Goal: Task Accomplishment & Management: Use online tool/utility

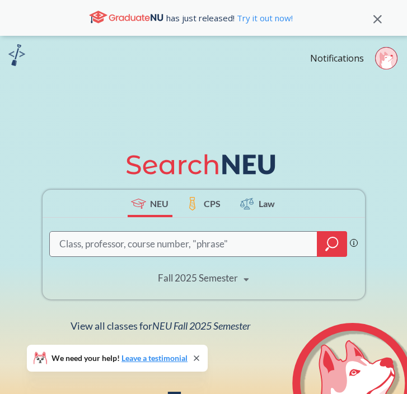
click at [135, 245] on input "search" at bounding box center [183, 244] width 251 height 22
paste input "12045"
type input "12045"
click at [337, 250] on icon "magnifying glass" at bounding box center [331, 244] width 13 height 16
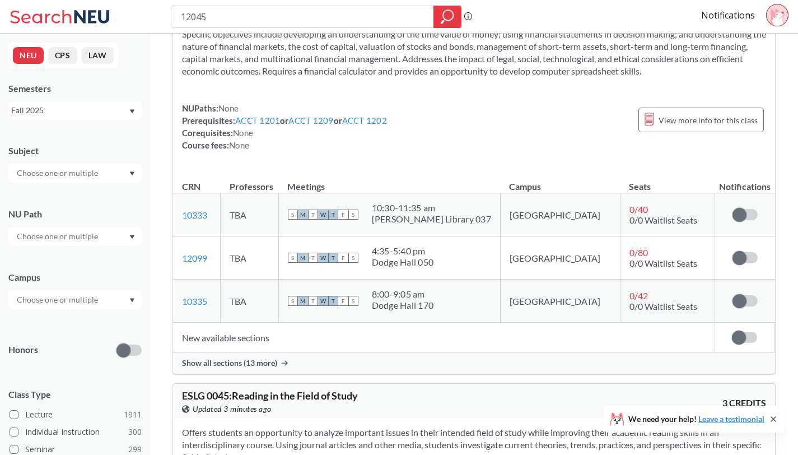
scroll to position [137, 0]
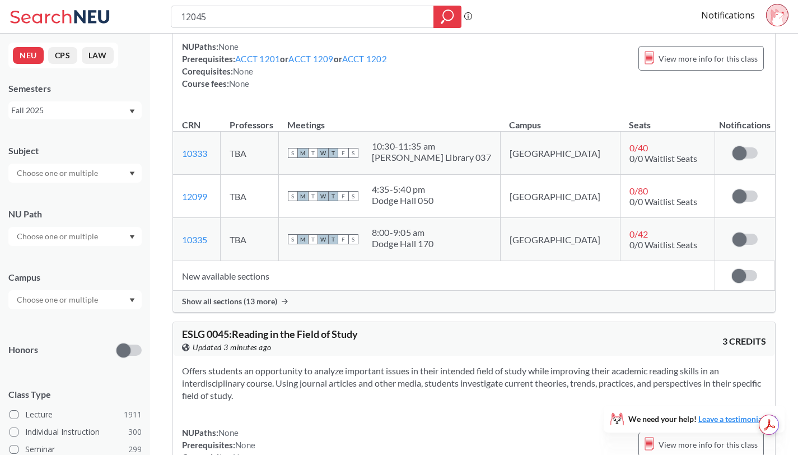
click at [261, 308] on div "Show all sections (13 more)" at bounding box center [474, 301] width 602 height 21
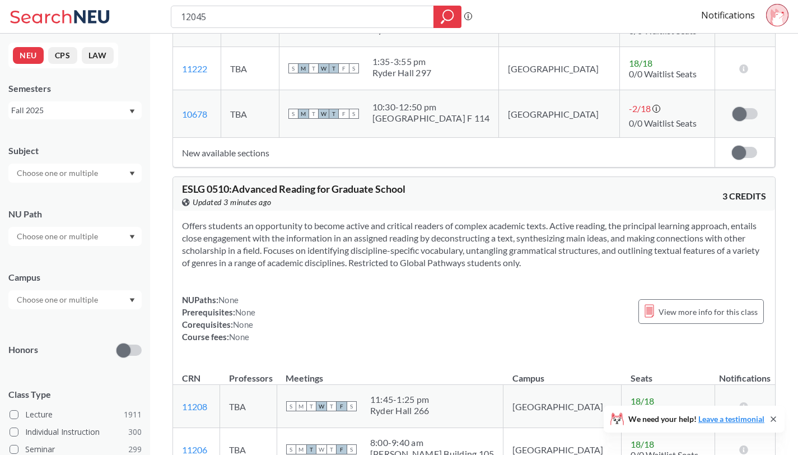
scroll to position [3276, 0]
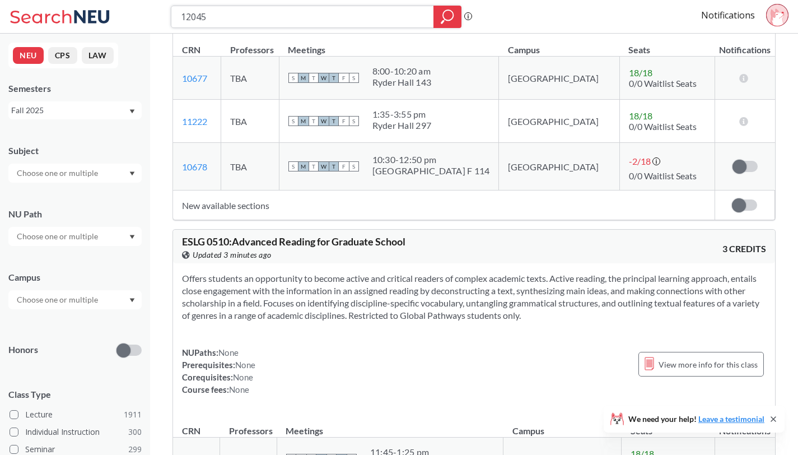
click at [241, 13] on input "12045" at bounding box center [303, 16] width 246 height 19
type input "fina2201"
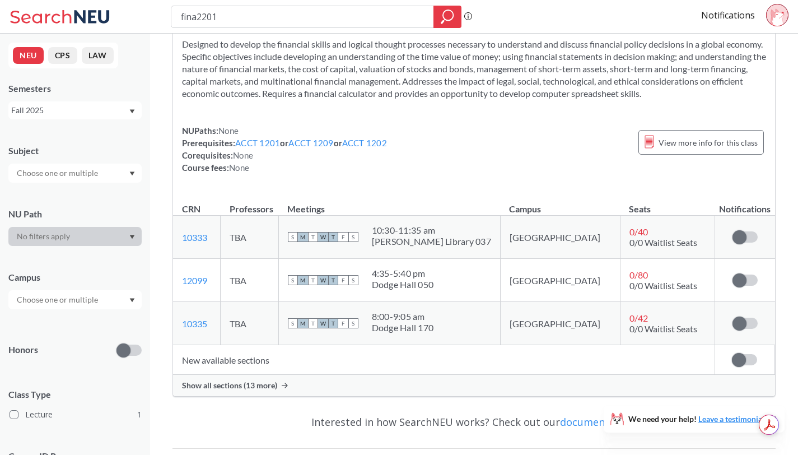
scroll to position [53, 0]
click at [261, 392] on div "Show all sections (13 more)" at bounding box center [474, 385] width 602 height 21
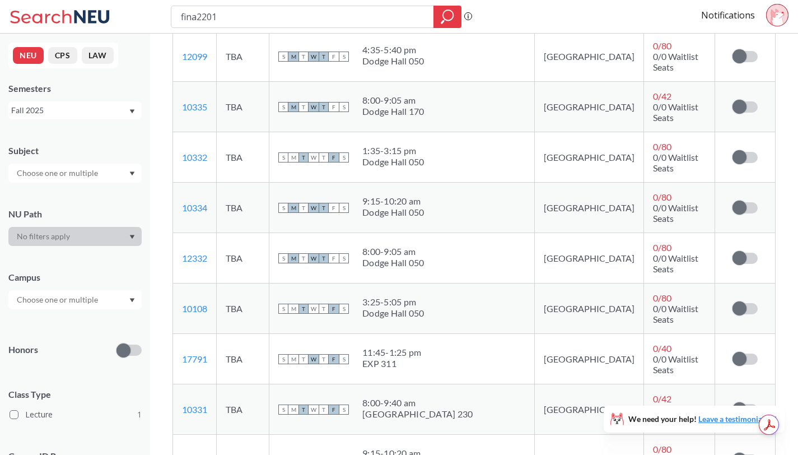
scroll to position [426, 0]
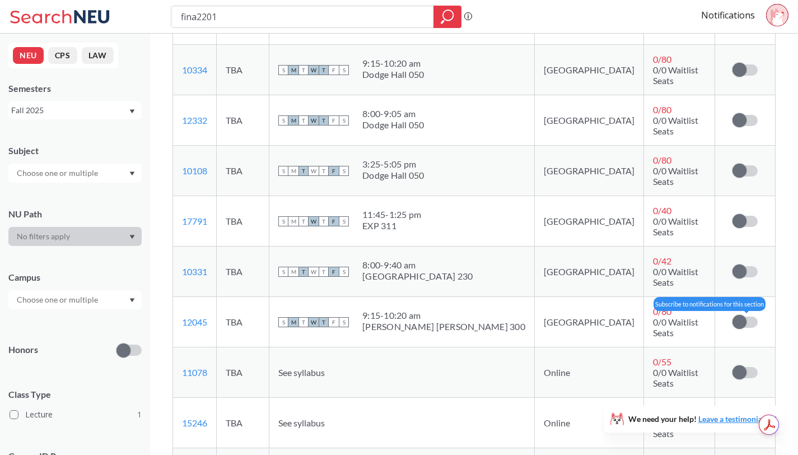
click at [741, 315] on span at bounding box center [739, 322] width 14 height 14
click at [732, 316] on input "checkbox" at bounding box center [732, 316] width 0 height 0
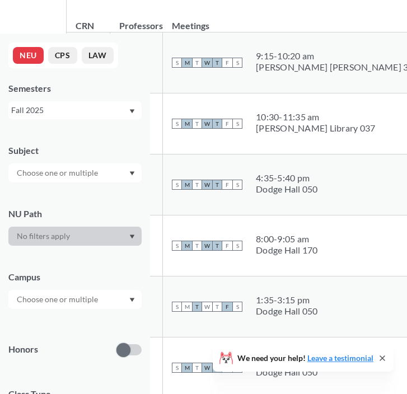
scroll to position [0, 0]
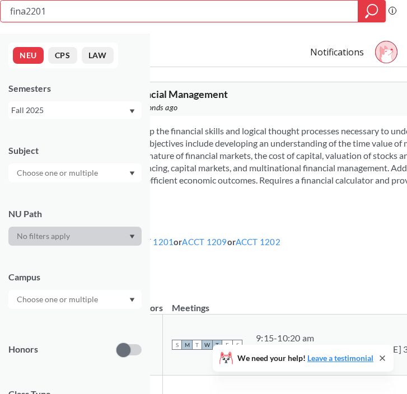
click at [262, 14] on input "fina2201" at bounding box center [179, 11] width 341 height 19
click at [239, 114] on div "FINA 2201 : Financial Management View this course on Banner. Updated a few seco…" at bounding box center [354, 99] width 574 height 34
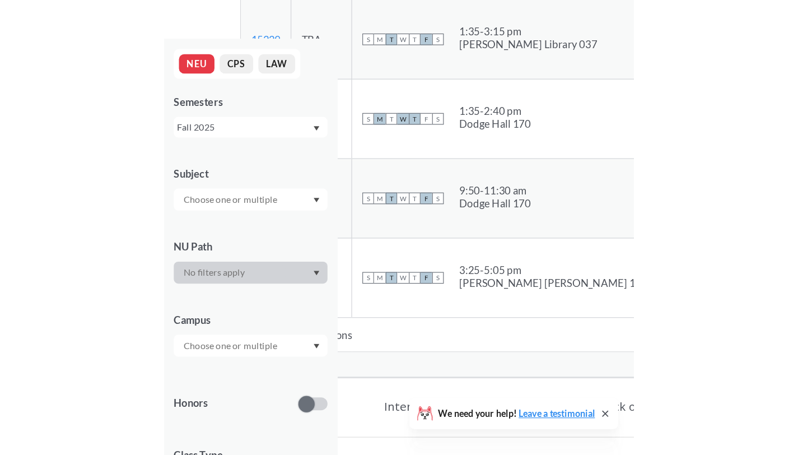
scroll to position [699, 0]
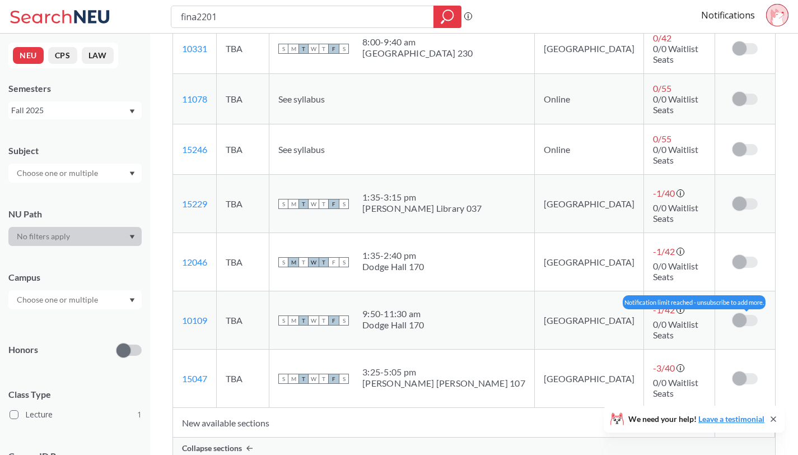
click at [741, 313] on span at bounding box center [739, 320] width 14 height 14
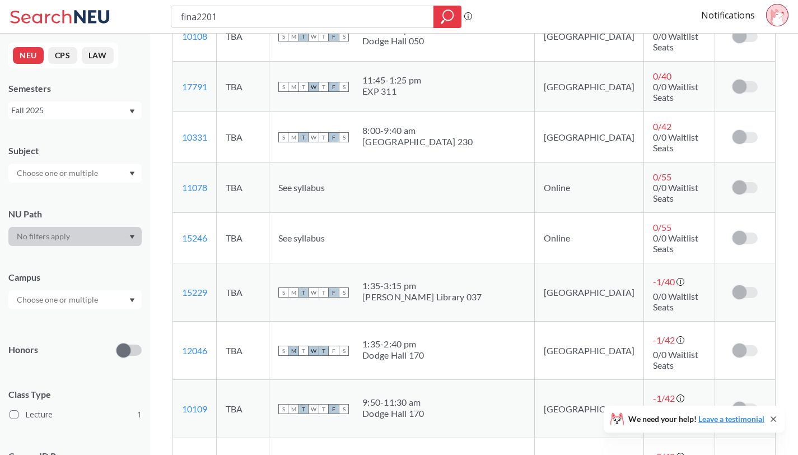
scroll to position [608, 0]
